Goal: Transaction & Acquisition: Purchase product/service

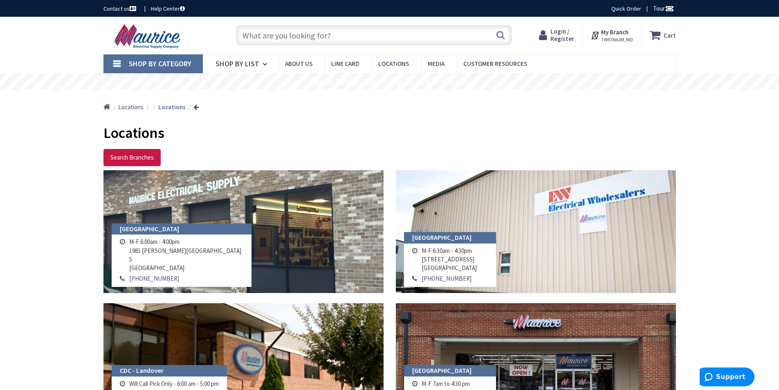
click at [571, 34] on span "Login / Register" at bounding box center [562, 34] width 24 height 15
click at [304, 38] on input "text" at bounding box center [374, 35] width 276 height 20
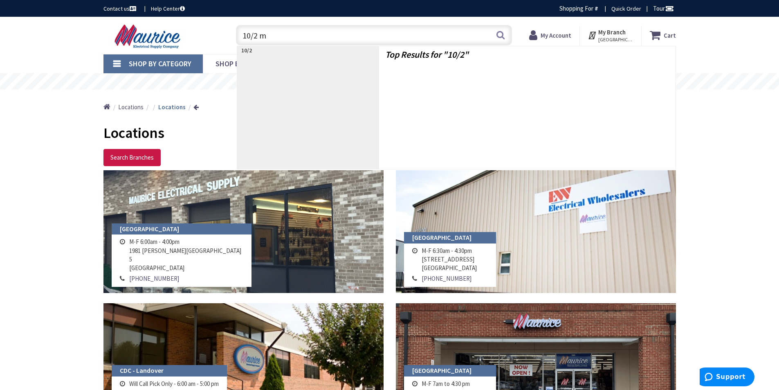
type input "10/2 mc"
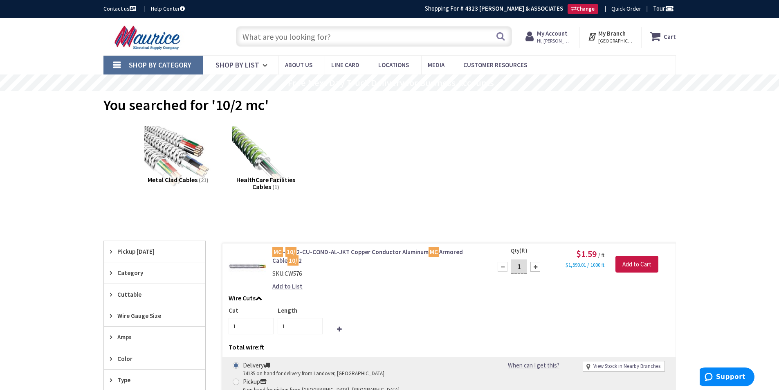
click at [367, 29] on input "text" at bounding box center [374, 36] width 276 height 20
click at [343, 34] on input "4 square boc" at bounding box center [374, 36] width 276 height 20
type input "4 square bo"
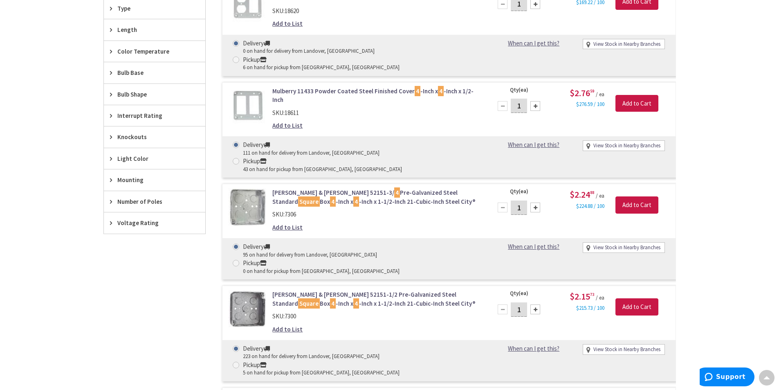
scroll to position [574, 0]
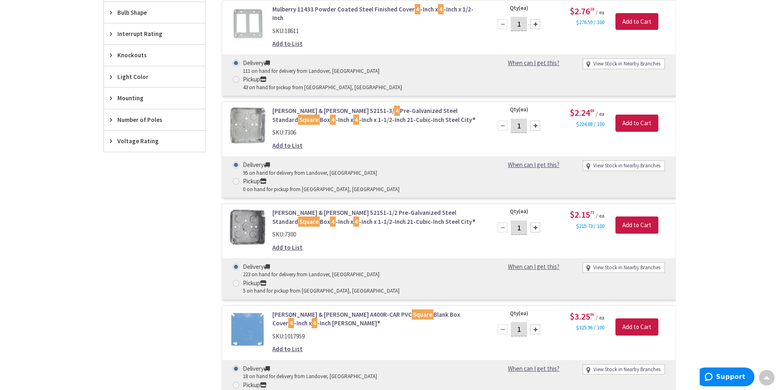
click at [686, 192] on main "You searched for '4 square boc' View Subcategories Covers (478) Outlet/Switch B…" at bounding box center [389, 127] width 613 height 1220
click at [723, 169] on div "Skip to Content Toggle Nav Search Cart My Cart Close" at bounding box center [389, 169] width 779 height 1450
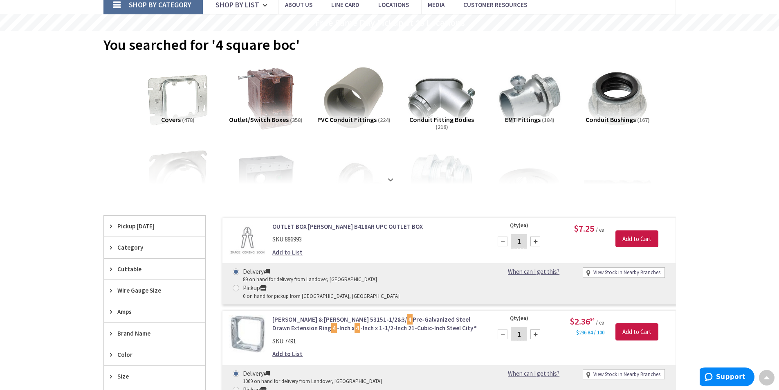
scroll to position [1, 0]
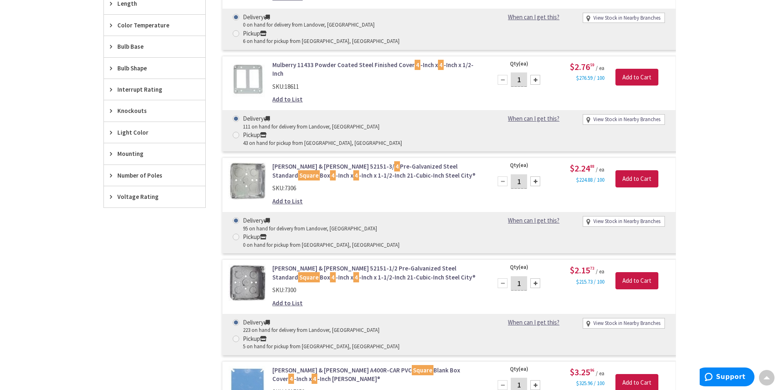
scroll to position [533, 0]
